Goal: Information Seeking & Learning: Learn about a topic

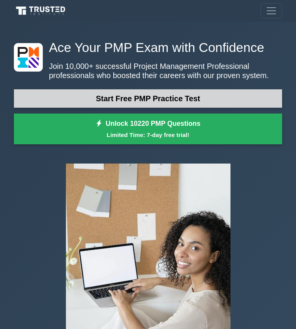
click at [203, 102] on link "Start Free PMP Practice Test" at bounding box center [148, 98] width 268 height 18
